Goal: Task Accomplishment & Management: Manage account settings

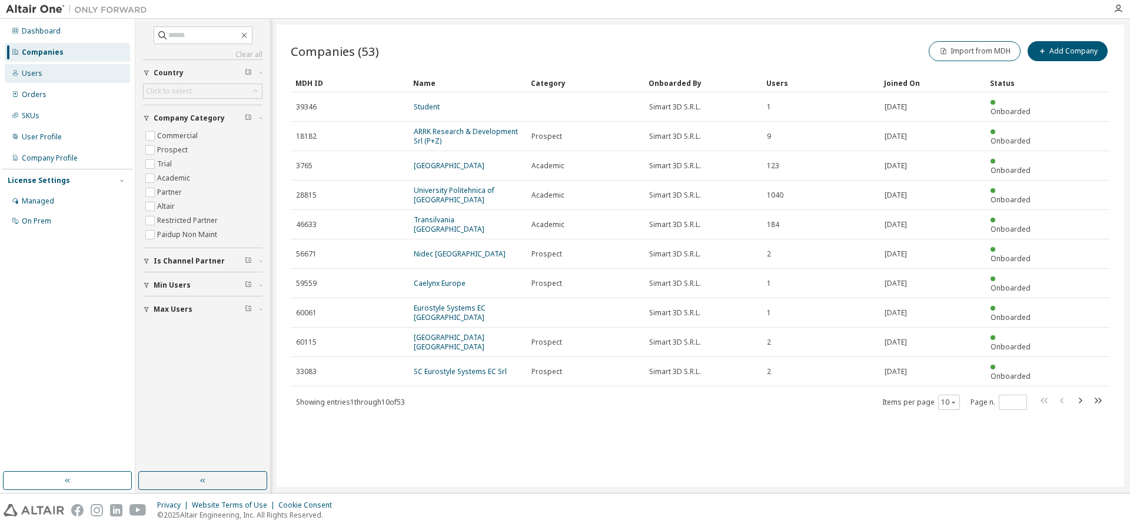
click at [28, 79] on div "Users" at bounding box center [67, 73] width 125 height 19
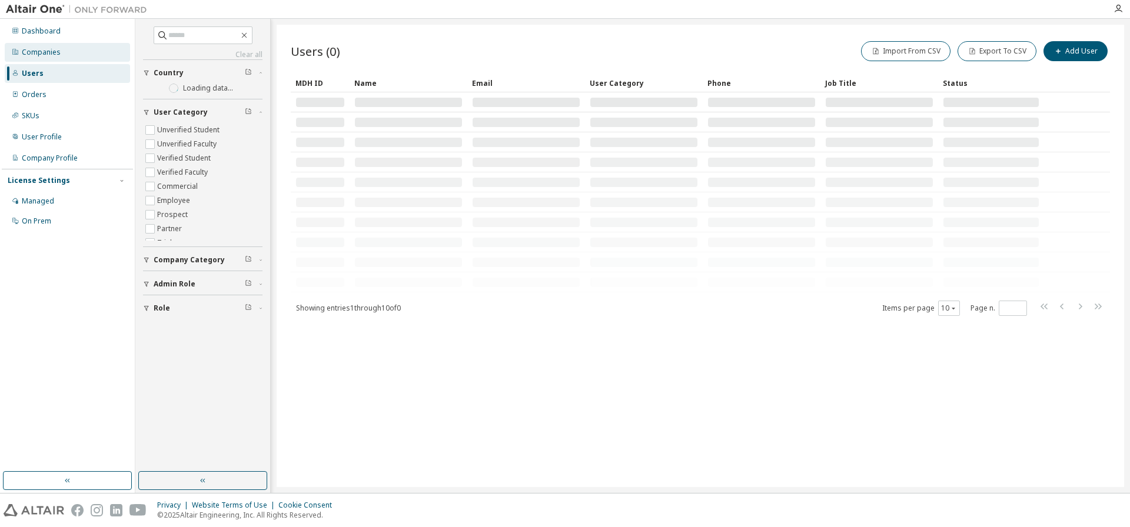
click at [46, 55] on div "Companies" at bounding box center [41, 52] width 39 height 9
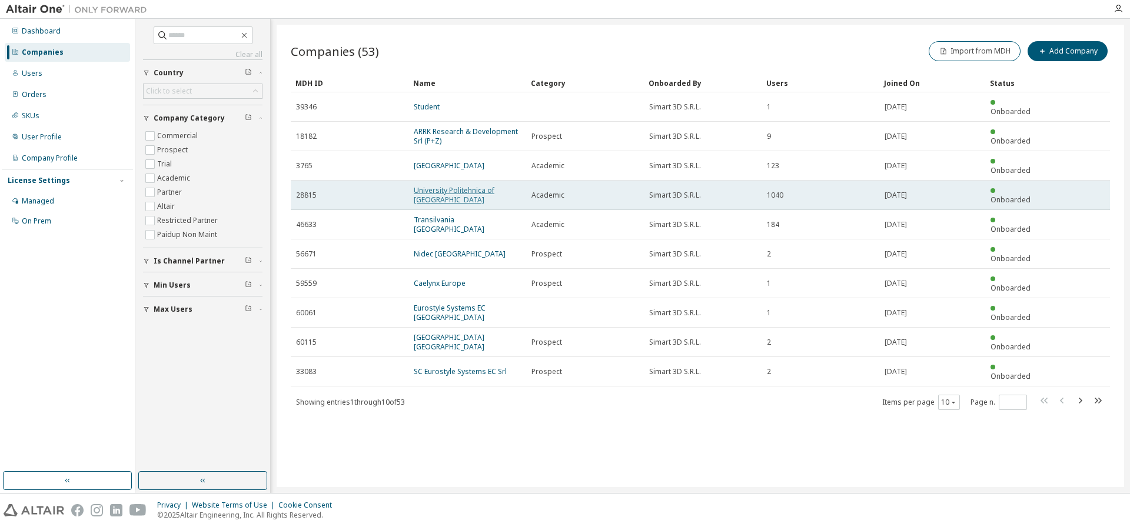
click at [440, 185] on link "University Politehnica of [GEOGRAPHIC_DATA]" at bounding box center [454, 194] width 81 height 19
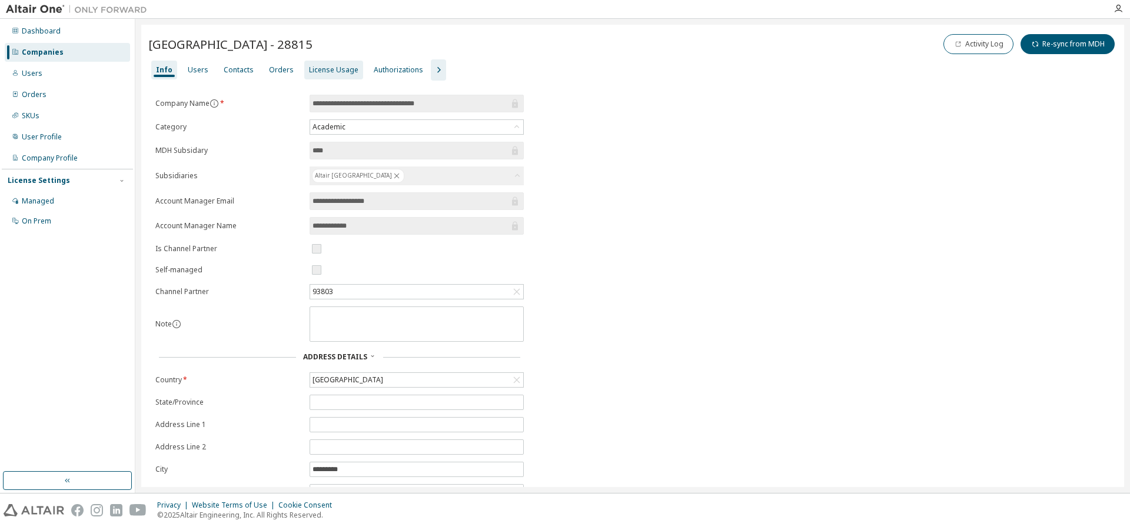
click at [332, 75] on div "License Usage" at bounding box center [333, 70] width 59 height 19
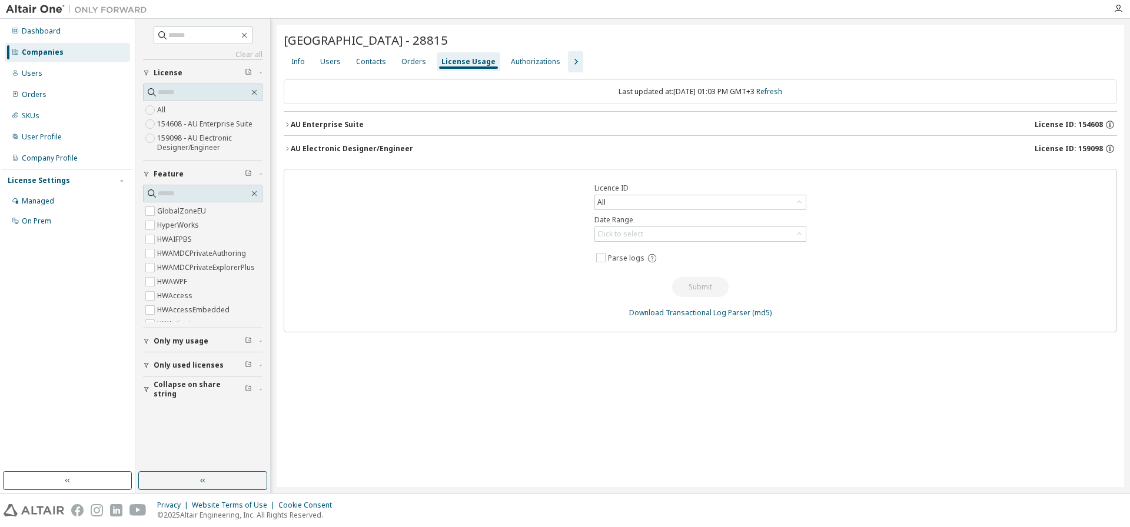
click at [340, 123] on div "AU Enterprise Suite" at bounding box center [327, 124] width 73 height 9
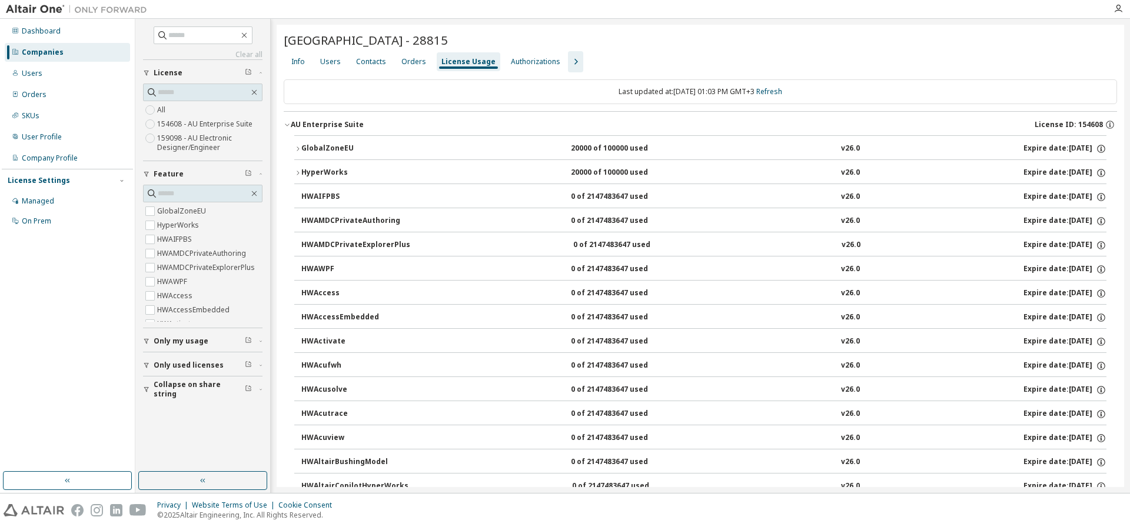
click at [34, 54] on div "Companies" at bounding box center [43, 52] width 42 height 9
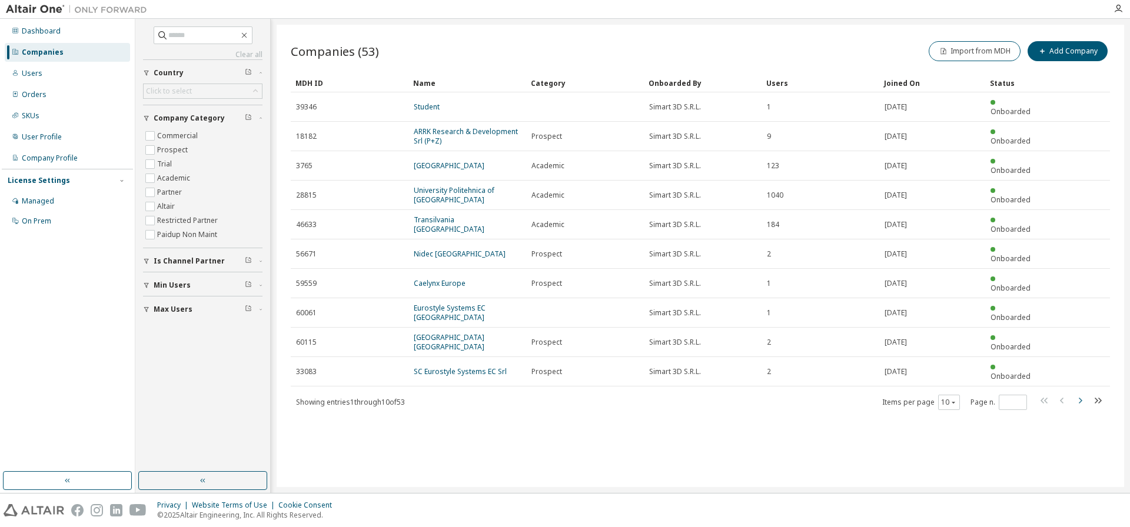
click at [1080, 398] on icon "button" at bounding box center [1080, 401] width 4 height 6
type input "*"
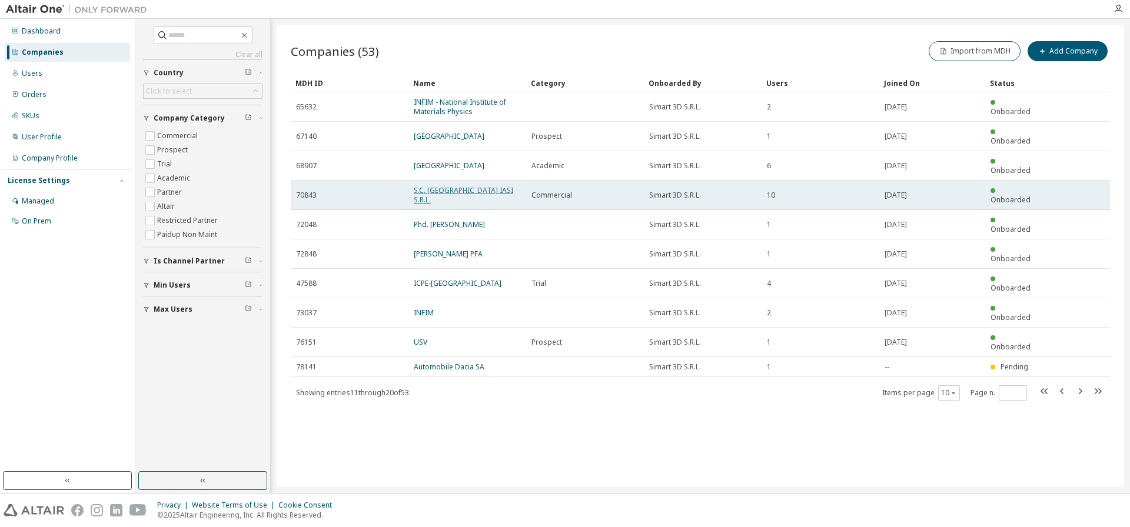
click at [479, 185] on link "S.C. [GEOGRAPHIC_DATA] IASI S.R.L." at bounding box center [463, 194] width 99 height 19
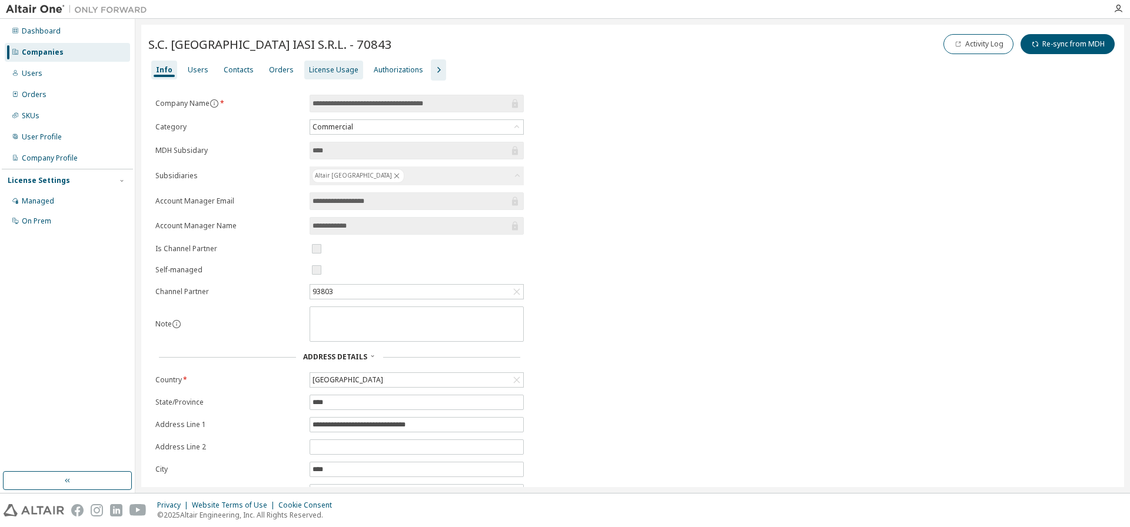
click at [334, 69] on div "License Usage" at bounding box center [333, 69] width 49 height 9
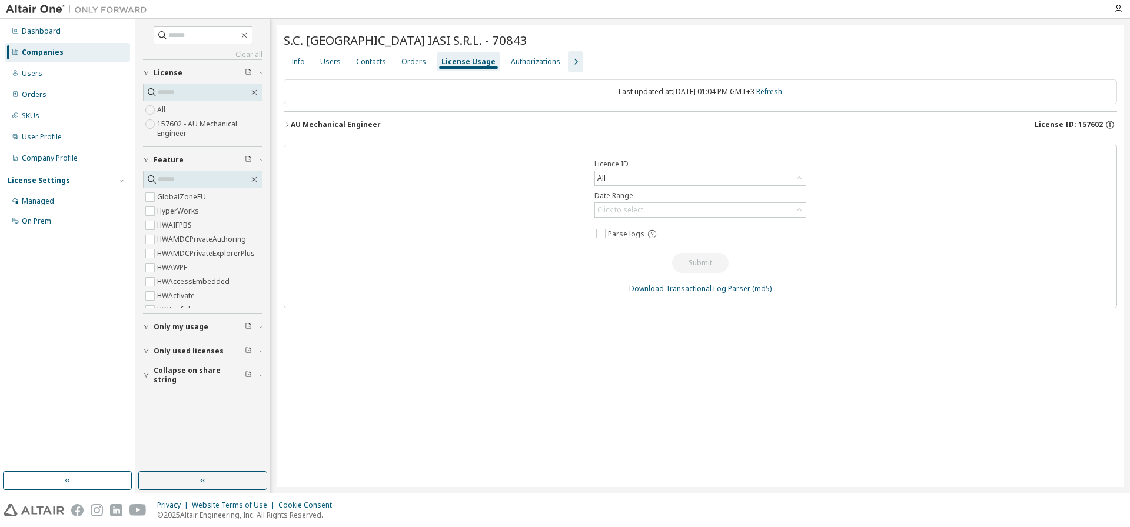
click at [328, 127] on div "AU Mechanical Engineer" at bounding box center [336, 124] width 90 height 9
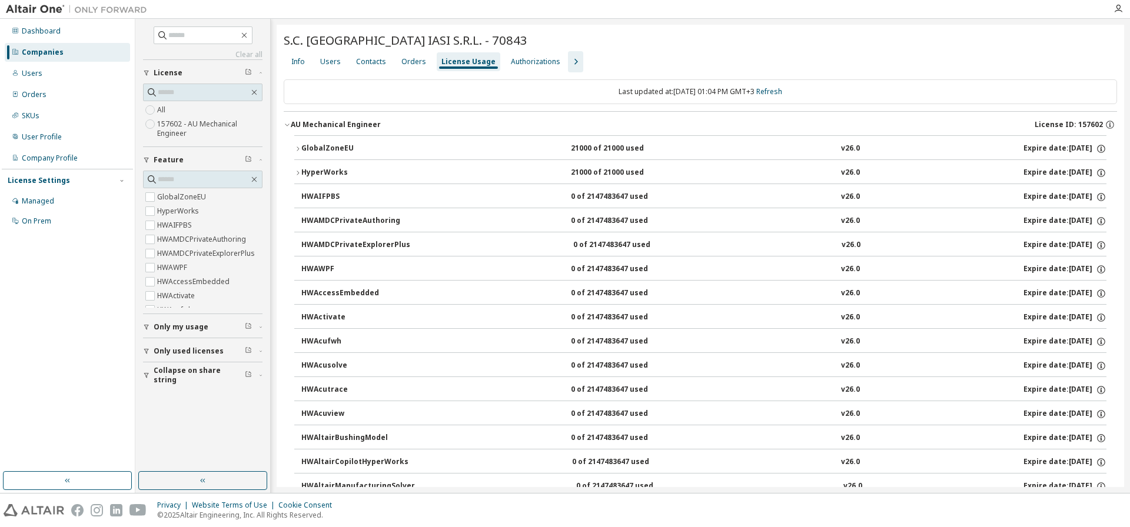
click at [49, 48] on div "Companies" at bounding box center [43, 52] width 42 height 9
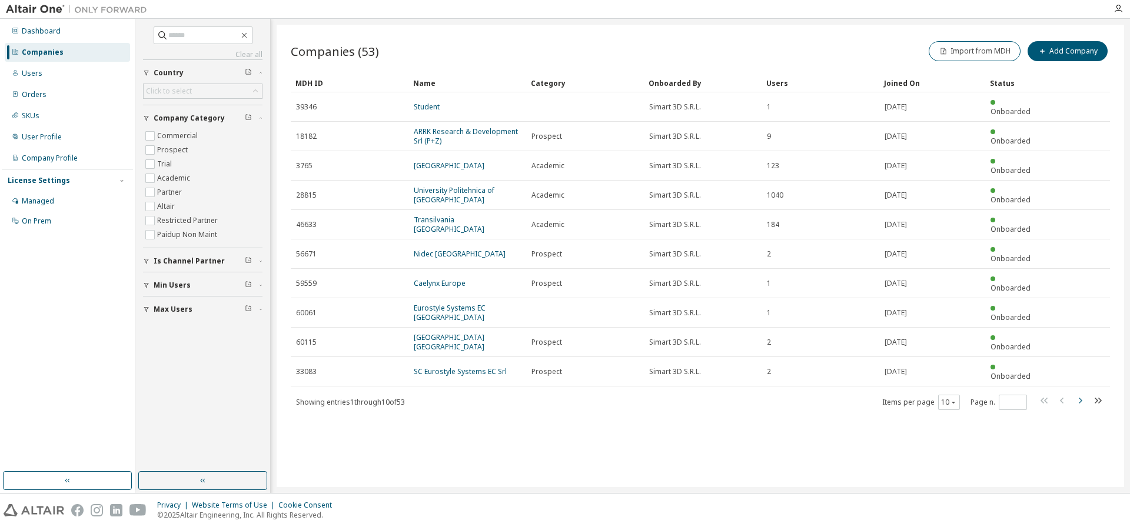
click at [1081, 394] on icon "button" at bounding box center [1080, 401] width 14 height 14
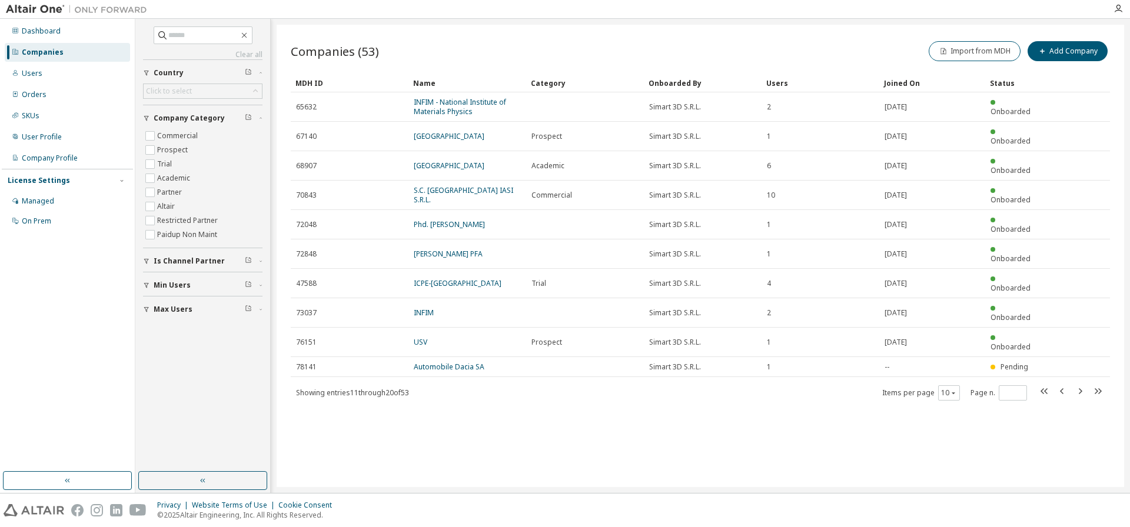
click at [1081, 388] on icon "button" at bounding box center [1080, 391] width 4 height 6
type input "*"
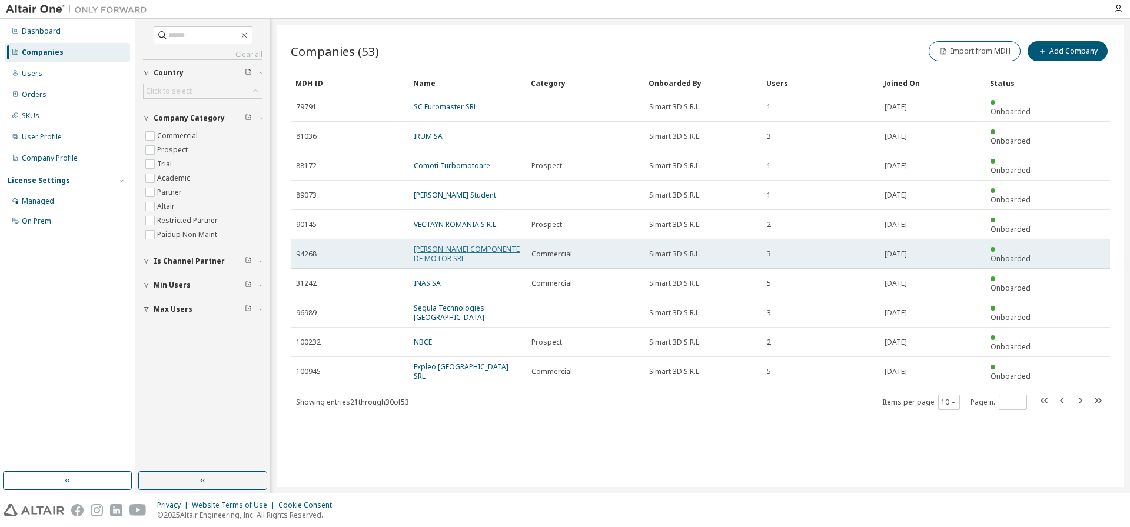
click at [480, 244] on link "[PERSON_NAME] COMPONENTE DE MOTOR SRL" at bounding box center [467, 253] width 106 height 19
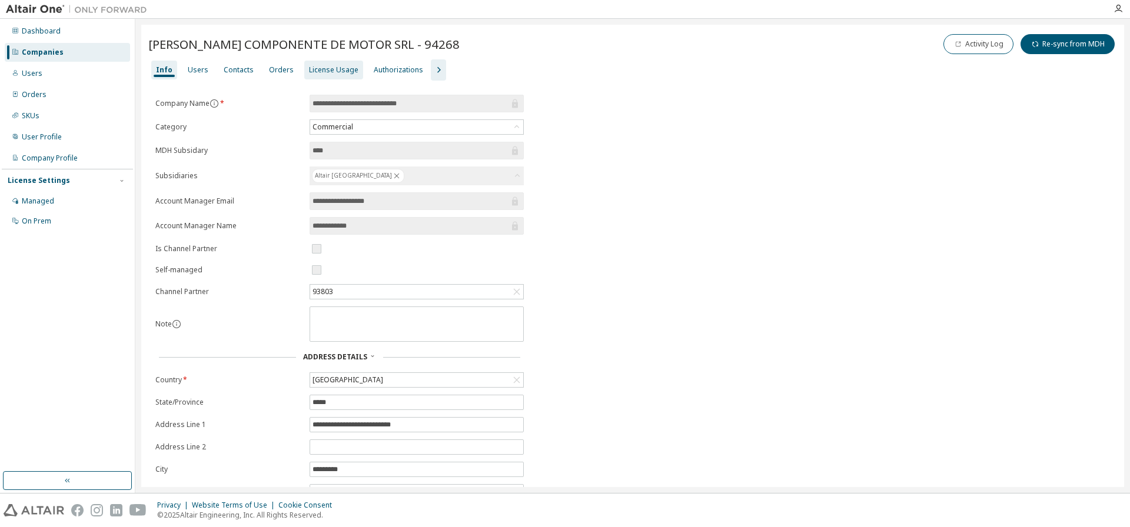
click at [319, 66] on div "License Usage" at bounding box center [333, 69] width 49 height 9
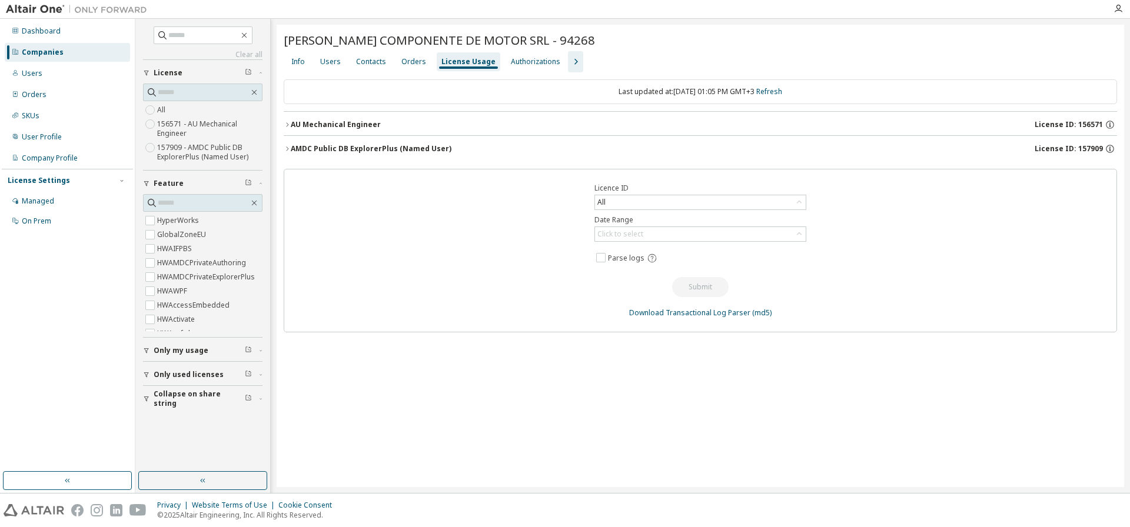
click at [337, 121] on div "AU Mechanical Engineer" at bounding box center [336, 124] width 90 height 9
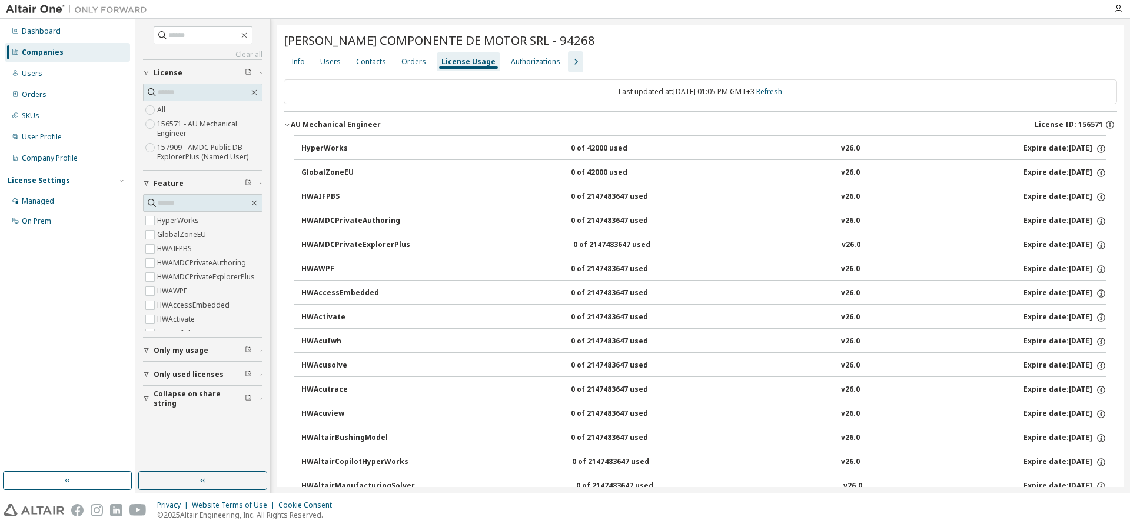
click at [48, 52] on div "Companies" at bounding box center [43, 52] width 42 height 9
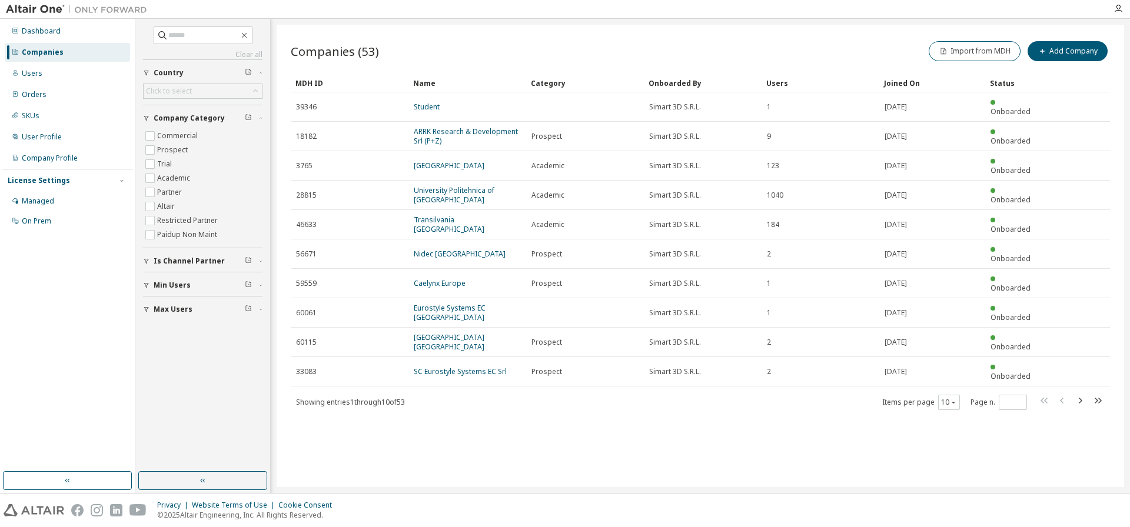
click at [1083, 394] on icon "button" at bounding box center [1080, 401] width 14 height 14
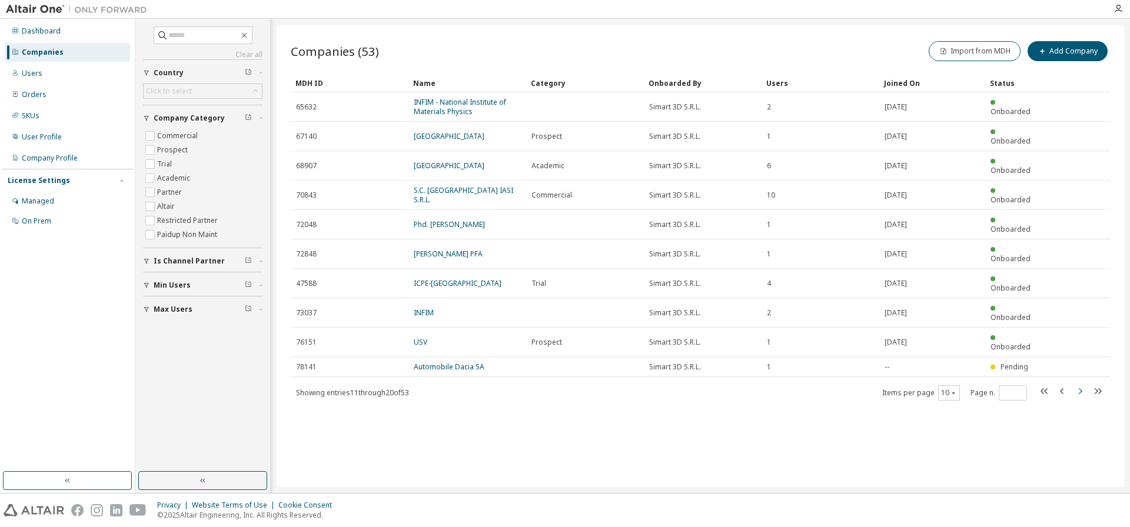
click at [1083, 384] on icon "button" at bounding box center [1080, 391] width 14 height 14
type input "*"
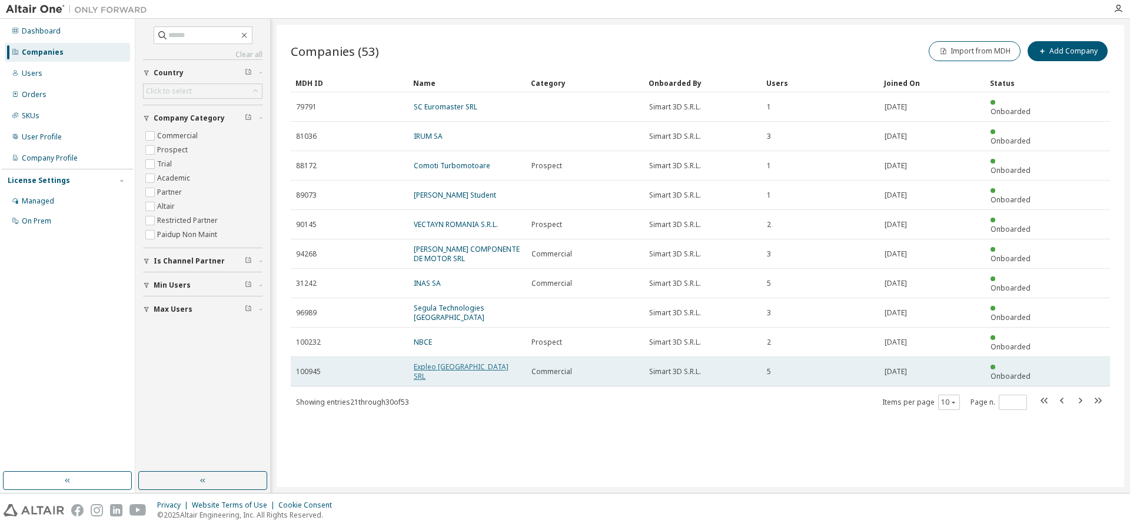
click at [442, 362] on link "Expleo [GEOGRAPHIC_DATA] SRL" at bounding box center [461, 371] width 95 height 19
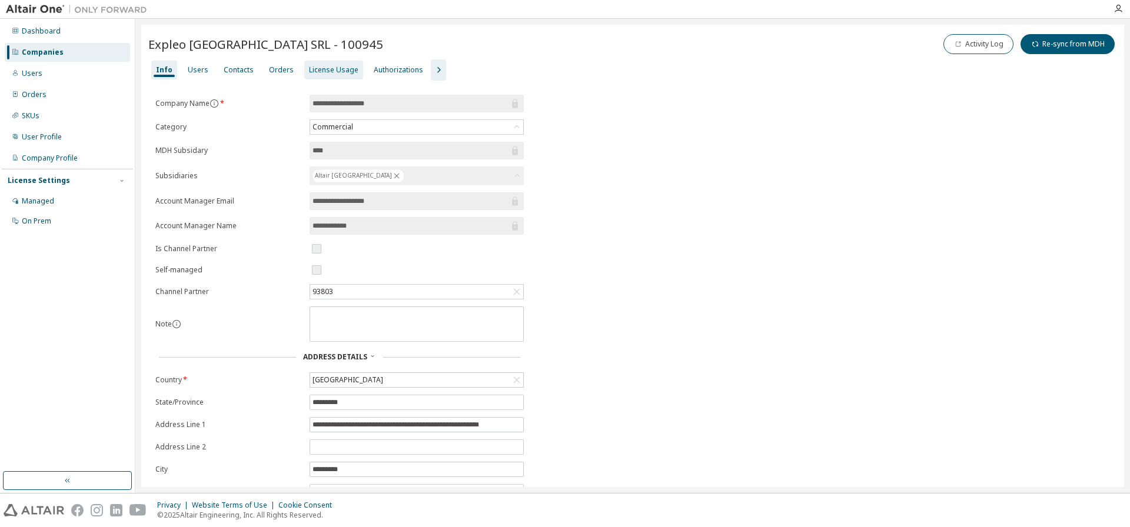
click at [315, 66] on div "License Usage" at bounding box center [333, 69] width 49 height 9
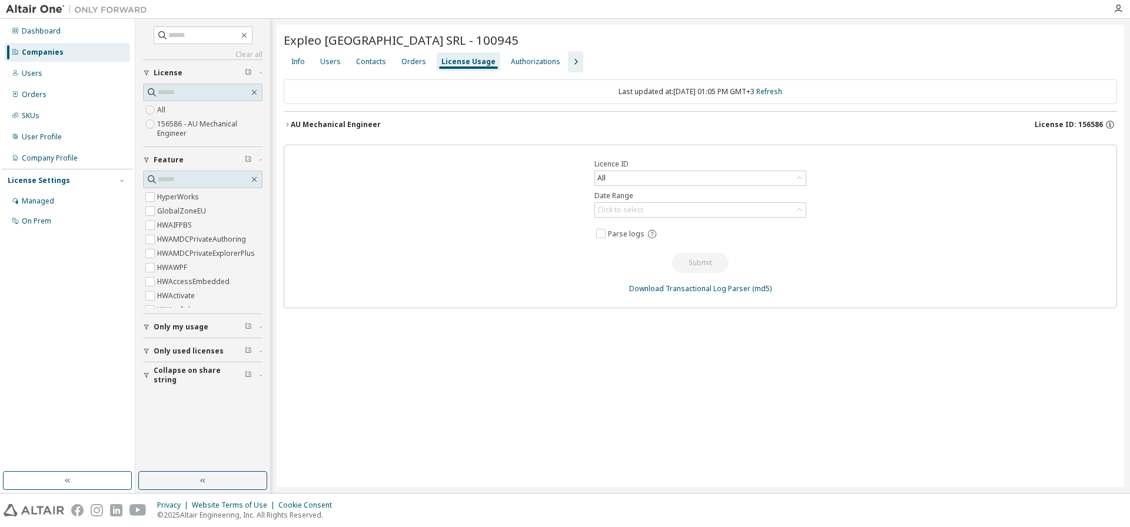
click at [367, 126] on div "AU Mechanical Engineer" at bounding box center [336, 124] width 90 height 9
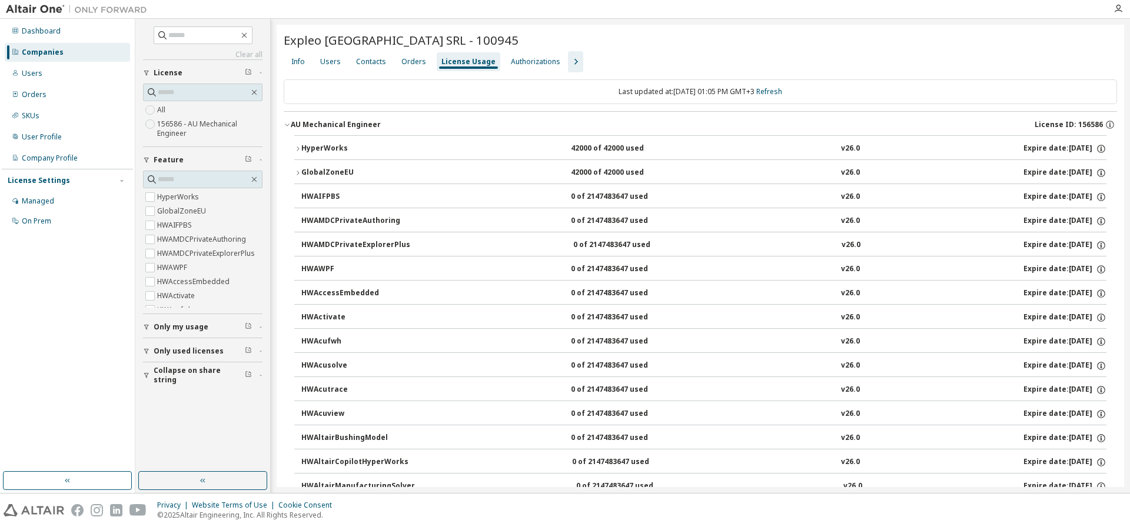
click at [46, 54] on div "Companies" at bounding box center [43, 52] width 42 height 9
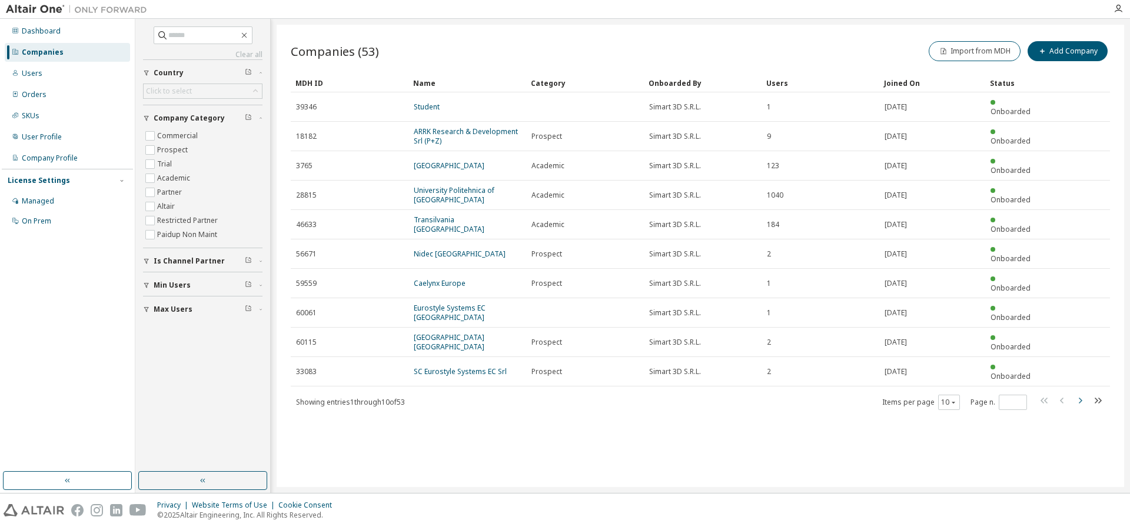
click at [1083, 394] on icon "button" at bounding box center [1080, 401] width 14 height 14
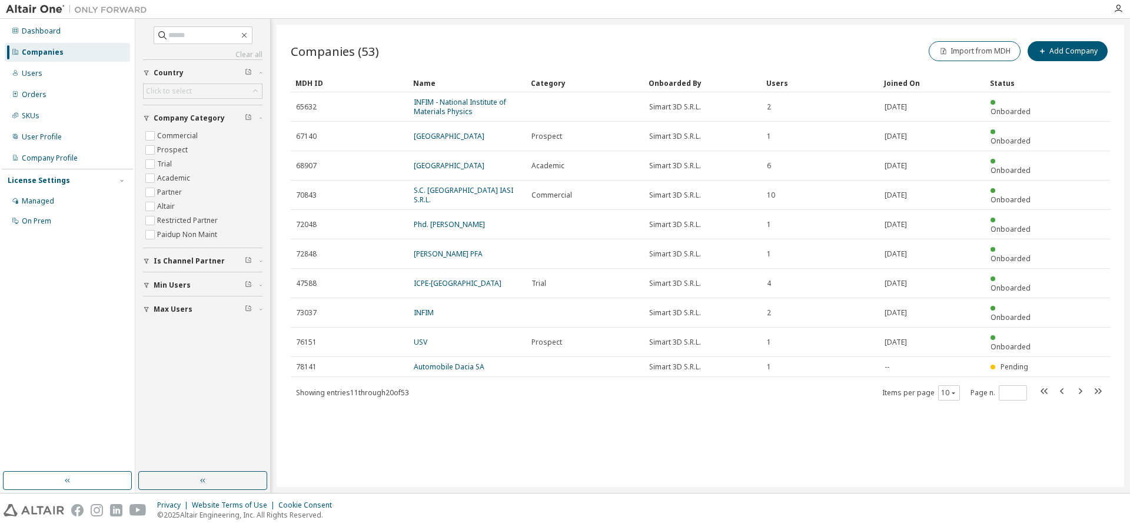
click at [1080, 384] on icon "button" at bounding box center [1080, 391] width 14 height 14
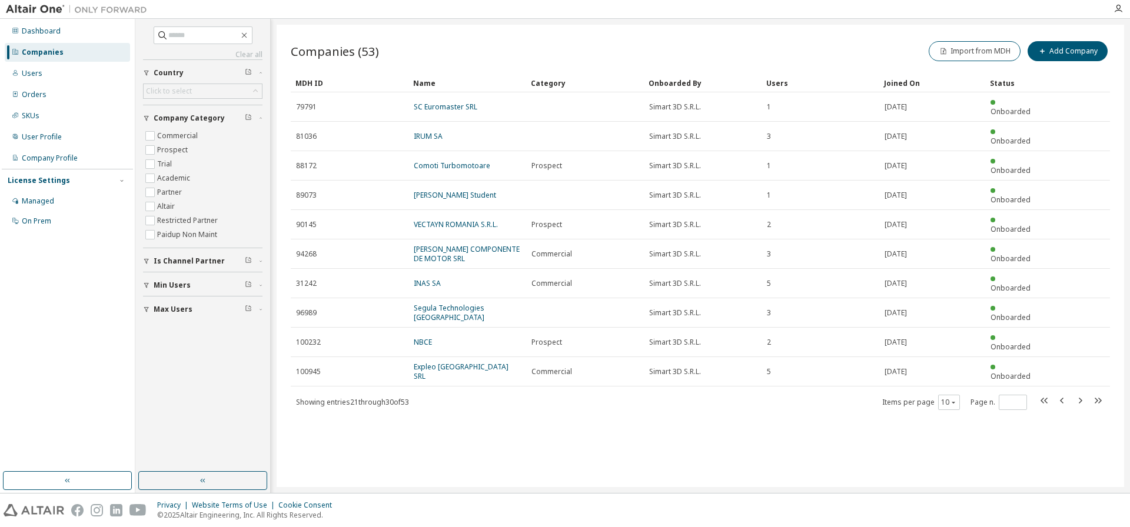
click at [1082, 394] on icon "button" at bounding box center [1080, 401] width 14 height 14
type input "*"
